Goal: Transaction & Acquisition: Purchase product/service

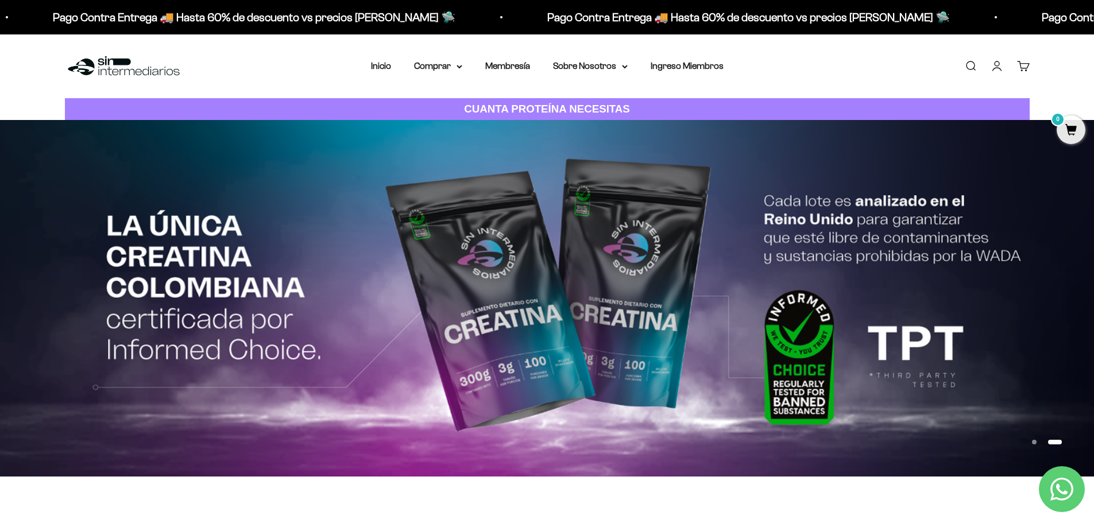
click at [1026, 63] on cart-count "0" at bounding box center [1029, 61] width 9 height 9
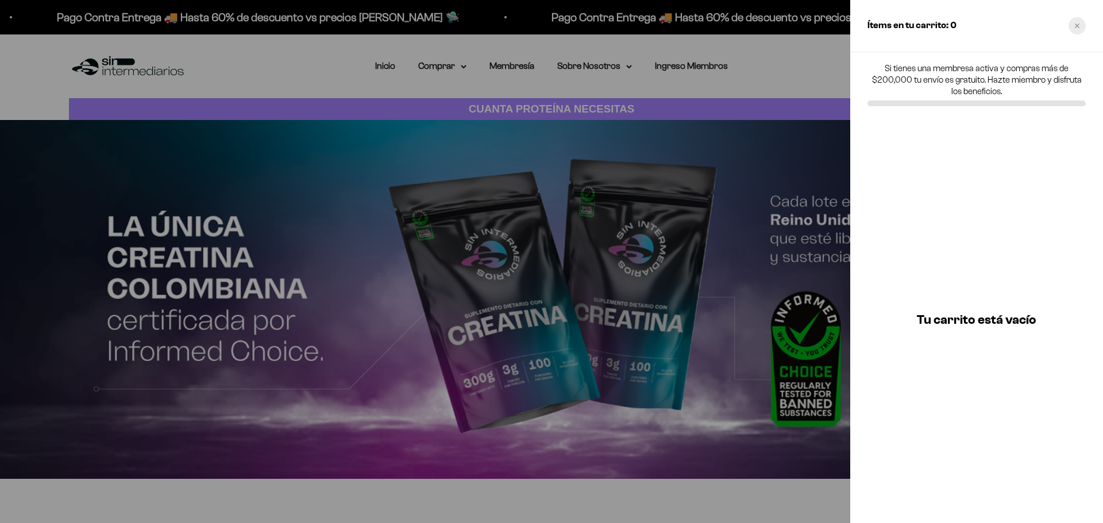
click at [1079, 22] on div "Close cart" at bounding box center [1077, 25] width 17 height 17
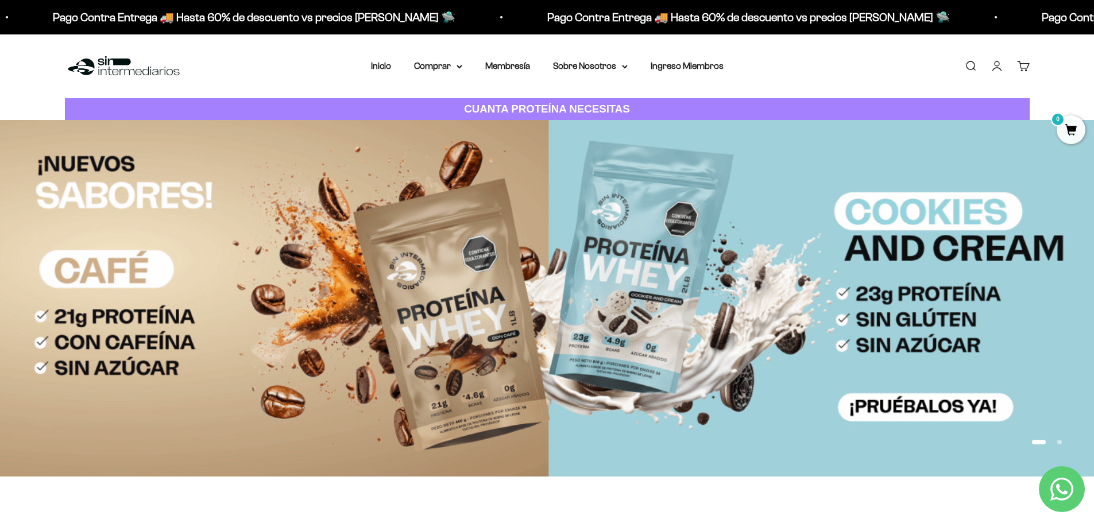
click at [1073, 64] on div "Menú [GEOGRAPHIC_DATA] Inicio Comprar Proteínas Ver Todos Whey Iso Vegan Pancak…" at bounding box center [547, 66] width 1094 height 64
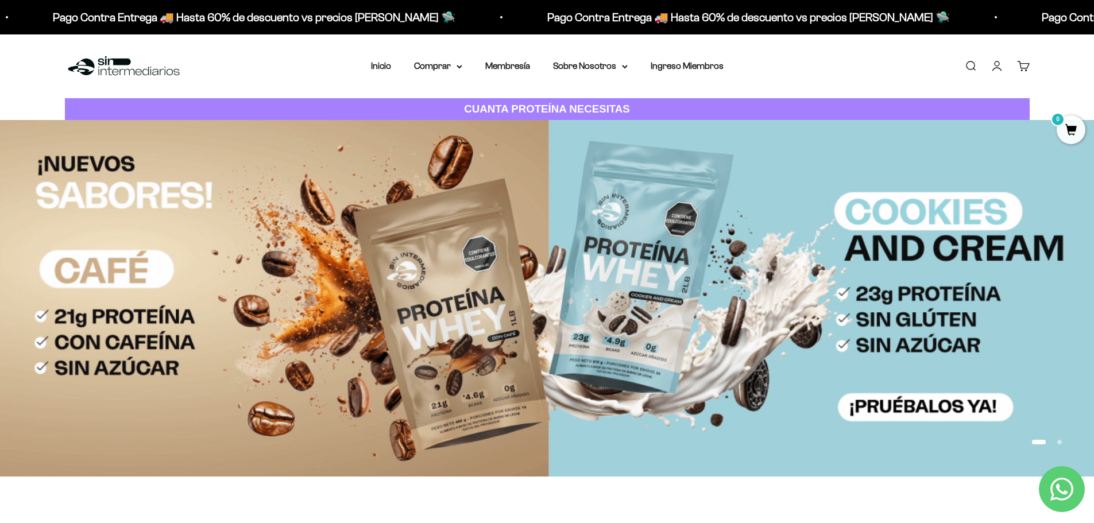
click at [610, 260] on img at bounding box center [547, 298] width 1094 height 356
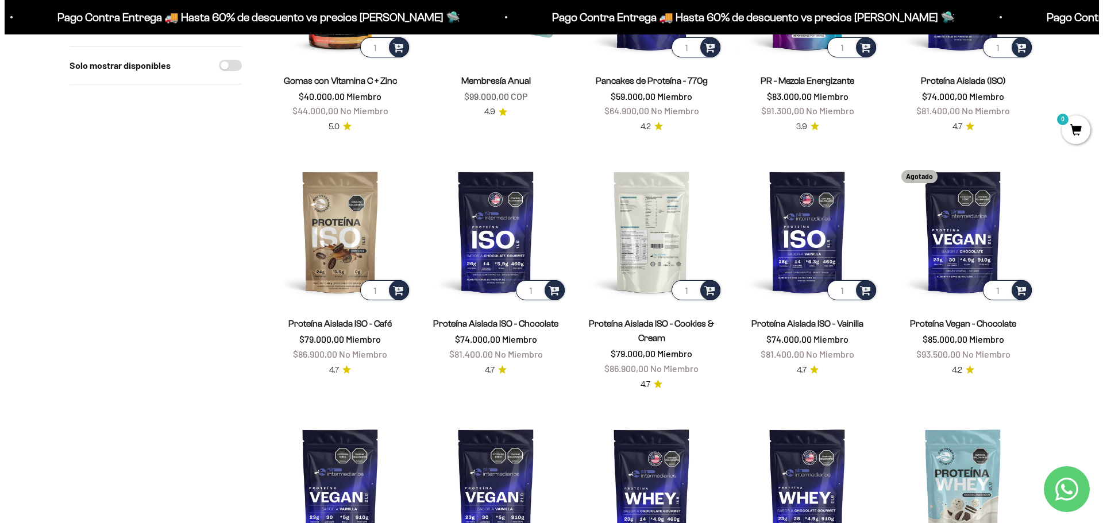
scroll to position [804, 0]
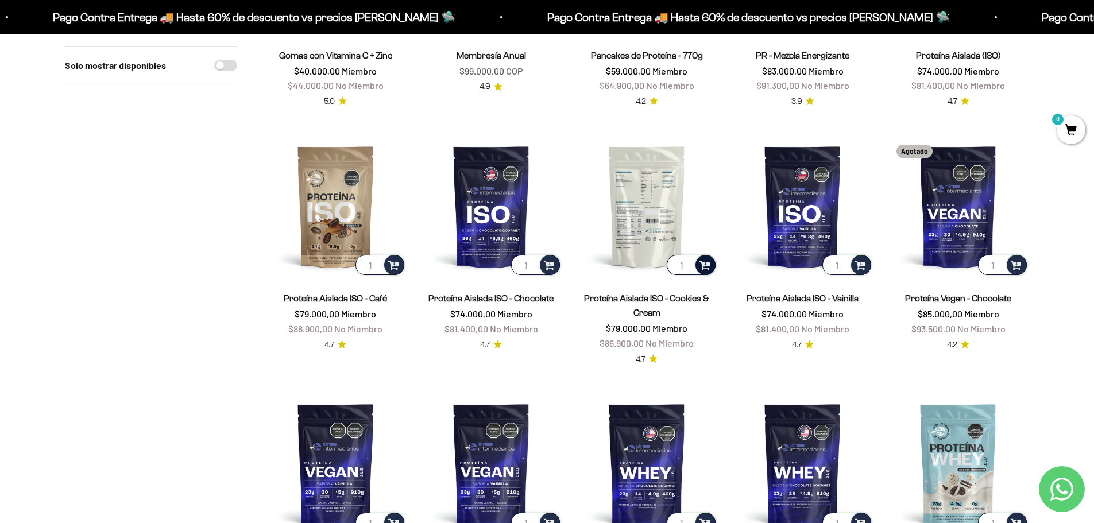
click at [697, 264] on div at bounding box center [706, 265] width 20 height 20
click at [623, 246] on span "Cookies & Cream / 2 libras (910g)" at bounding box center [648, 248] width 105 height 9
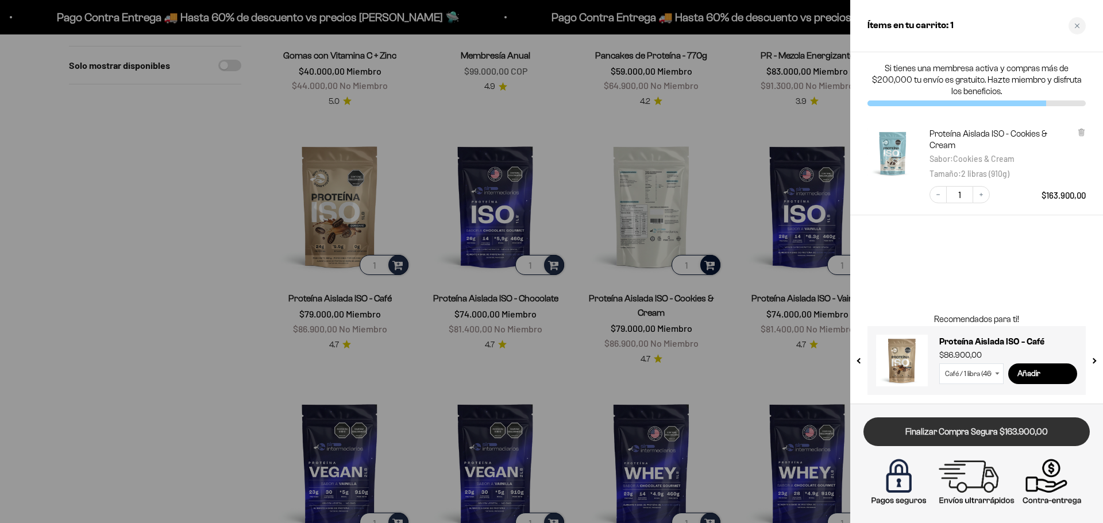
click at [964, 432] on link "Finalizar Compra Segura $163.900,00" at bounding box center [976, 432] width 226 height 29
